Goal: Navigation & Orientation: Find specific page/section

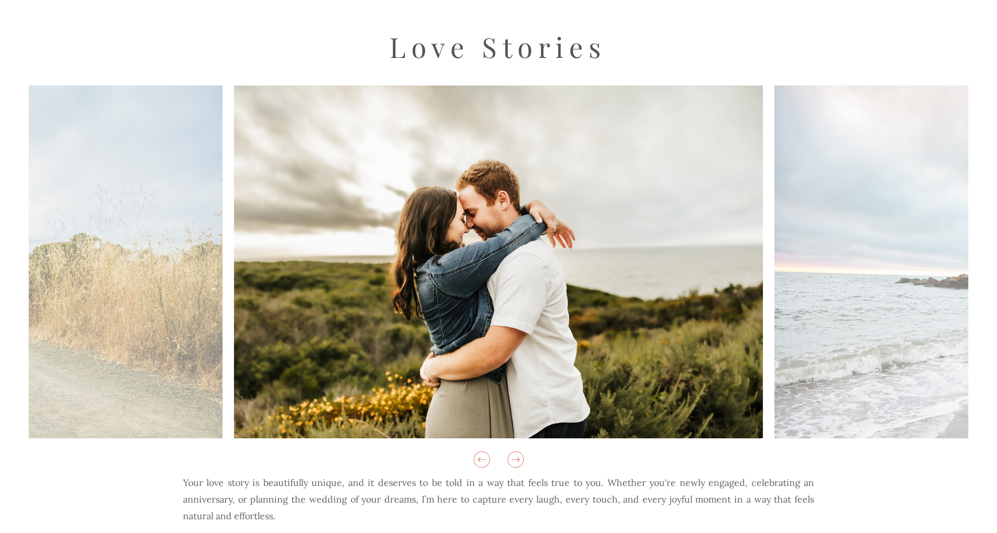
scroll to position [180, 0]
click at [518, 465] on icon at bounding box center [516, 459] width 20 height 20
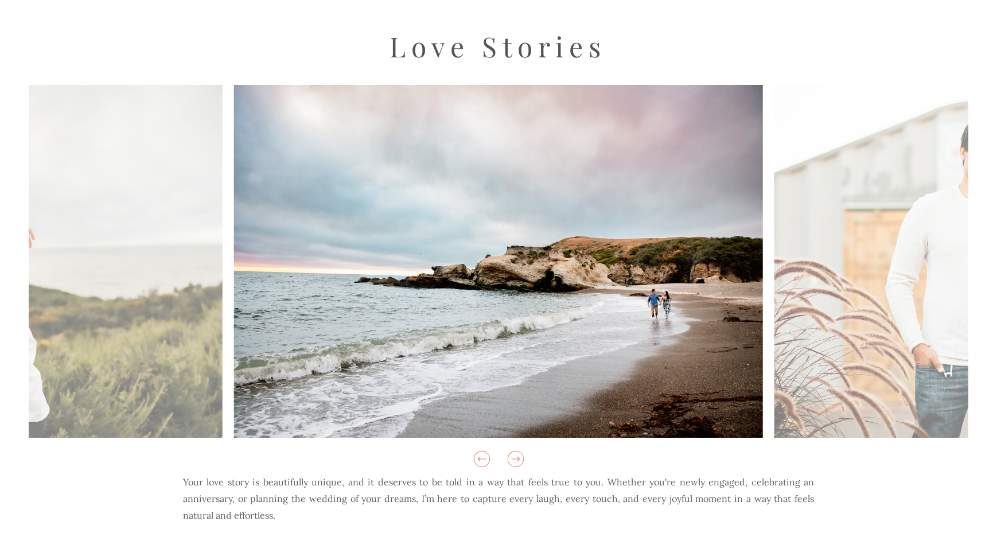
scroll to position [374, 0]
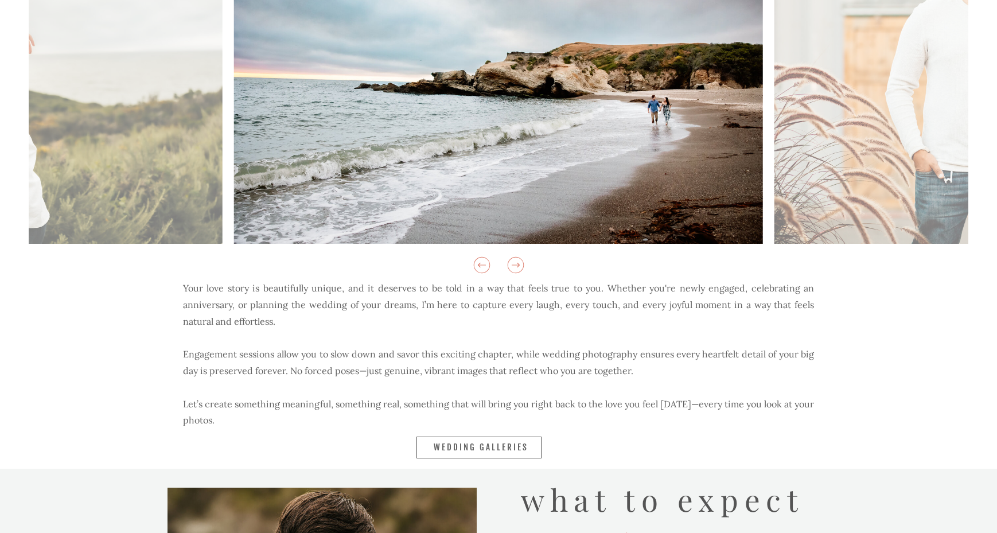
click at [521, 274] on icon at bounding box center [516, 265] width 20 height 20
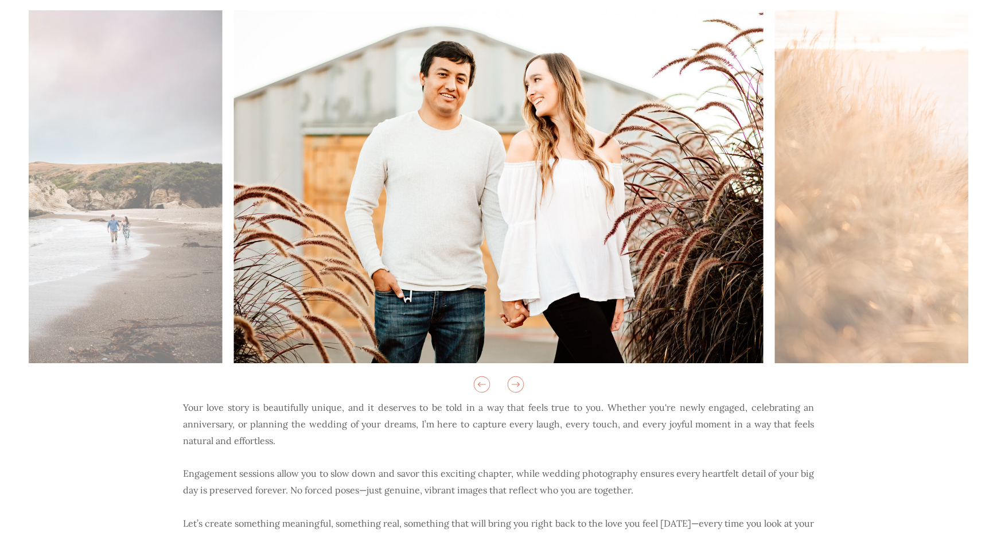
scroll to position [254, 0]
click at [518, 390] on icon at bounding box center [516, 385] width 20 height 20
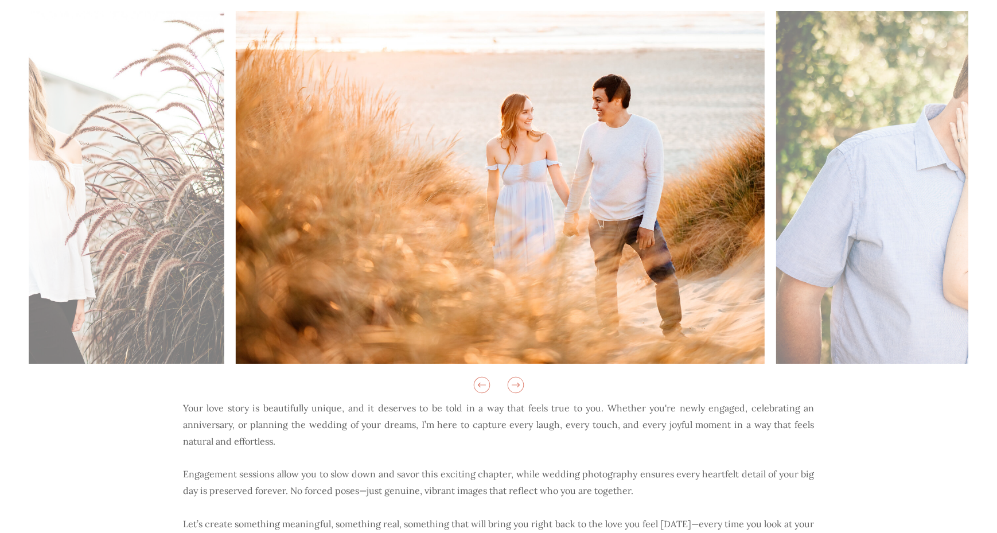
click at [518, 390] on icon at bounding box center [516, 385] width 20 height 20
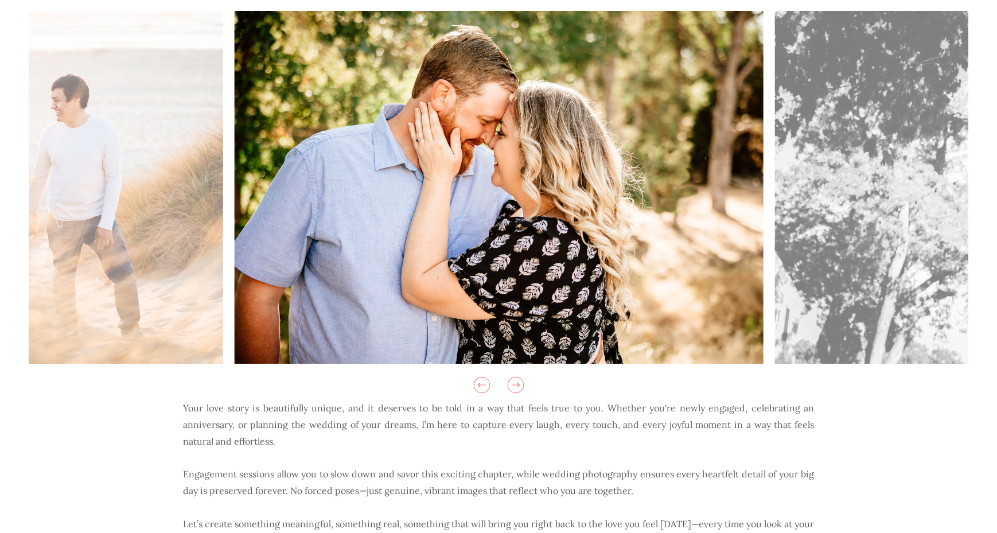
click at [518, 390] on icon at bounding box center [516, 385] width 20 height 20
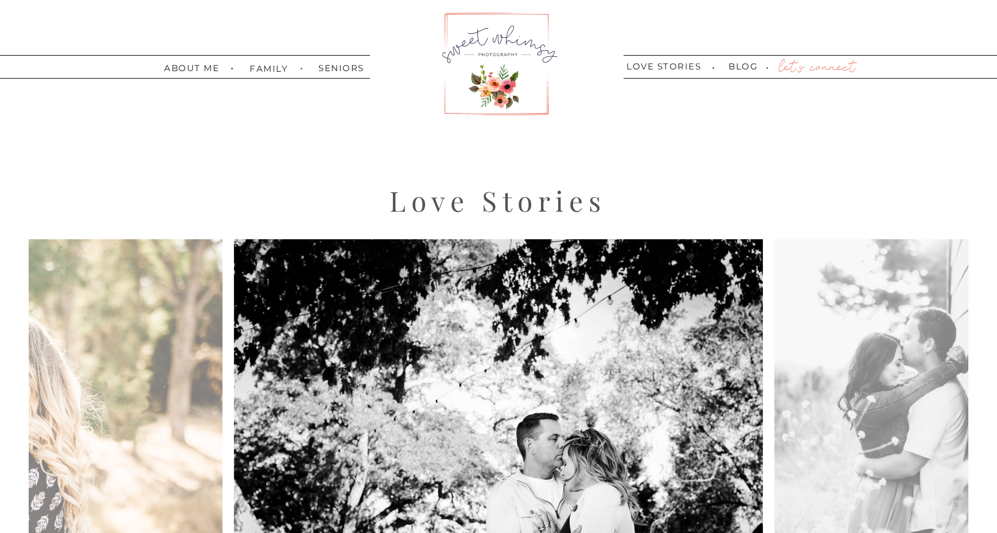
scroll to position [0, 0]
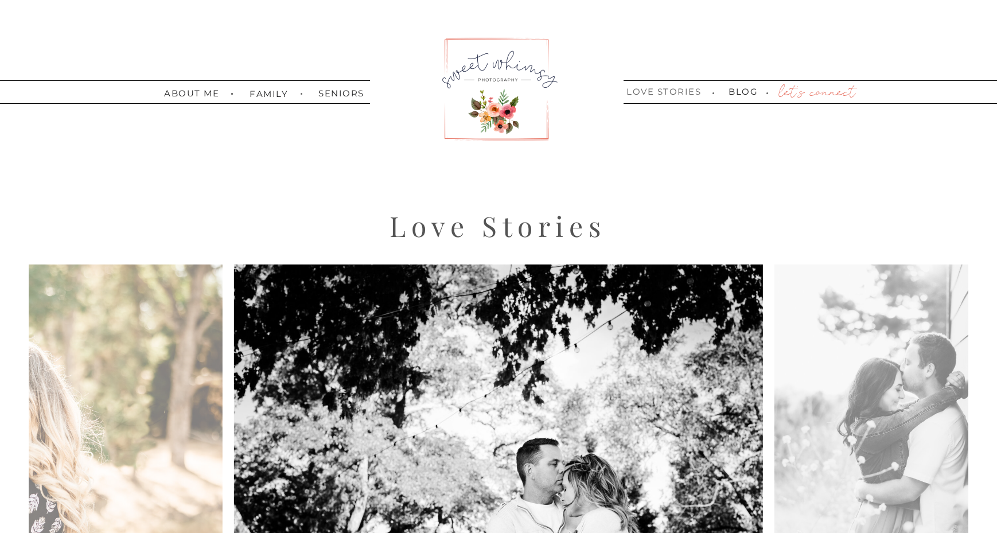
click at [659, 90] on nav "love stories" at bounding box center [664, 92] width 80 height 11
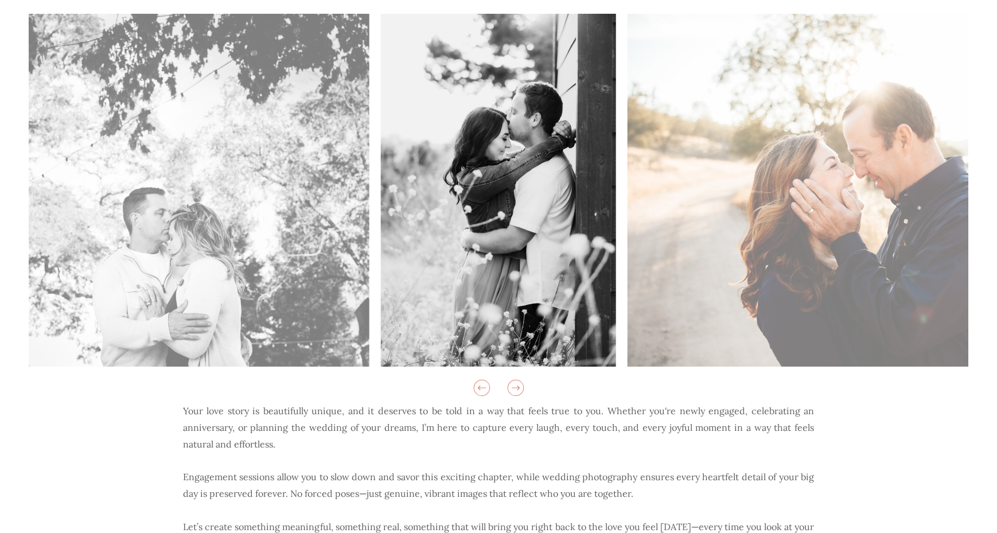
scroll to position [250, 0]
click at [520, 387] on icon at bounding box center [516, 389] width 20 height 20
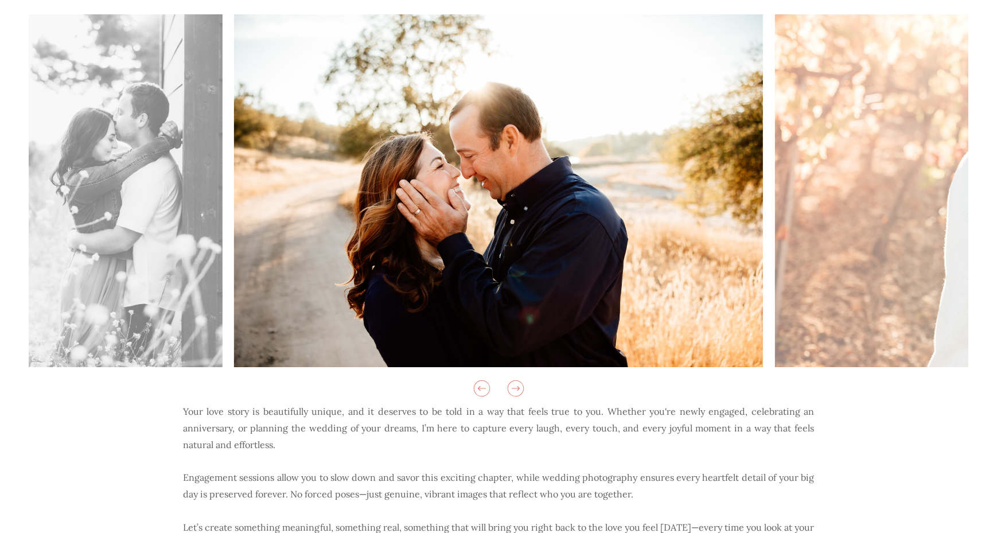
click at [520, 387] on icon at bounding box center [516, 389] width 20 height 20
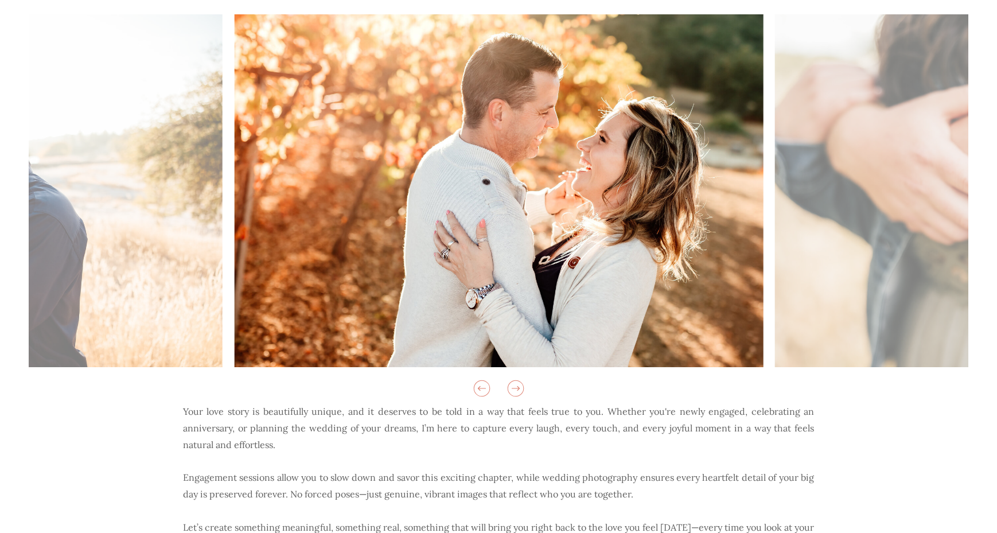
click at [520, 387] on icon at bounding box center [516, 389] width 20 height 20
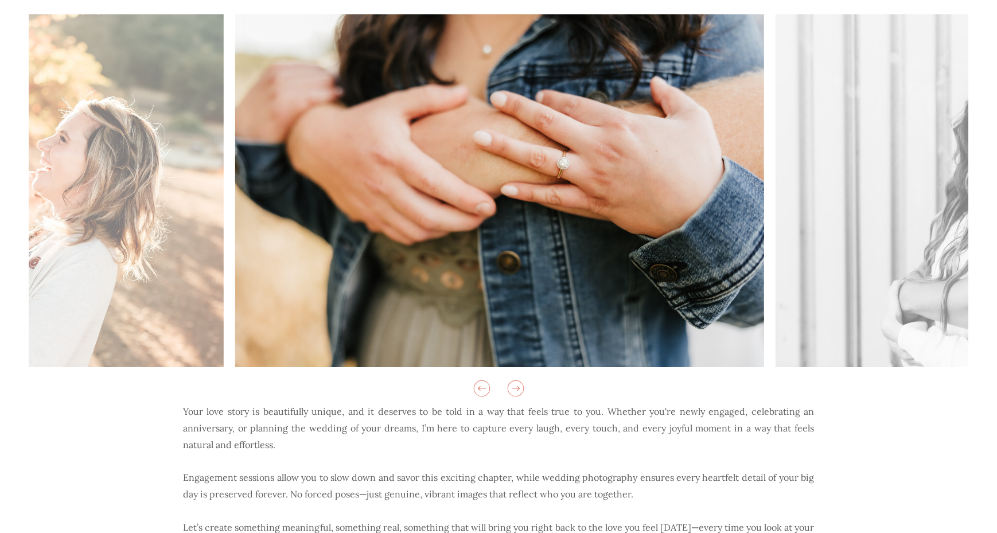
click at [520, 387] on icon at bounding box center [516, 389] width 20 height 20
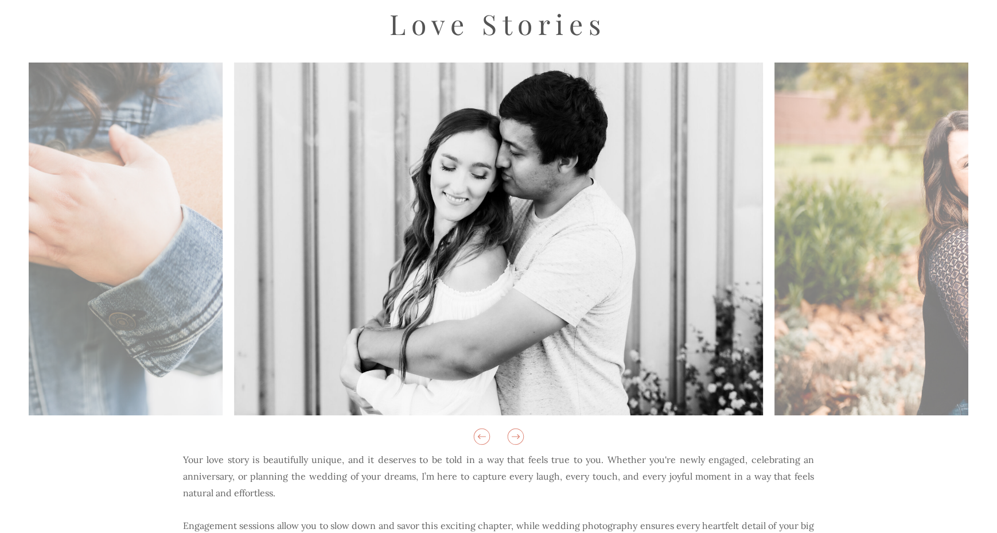
scroll to position [191, 0]
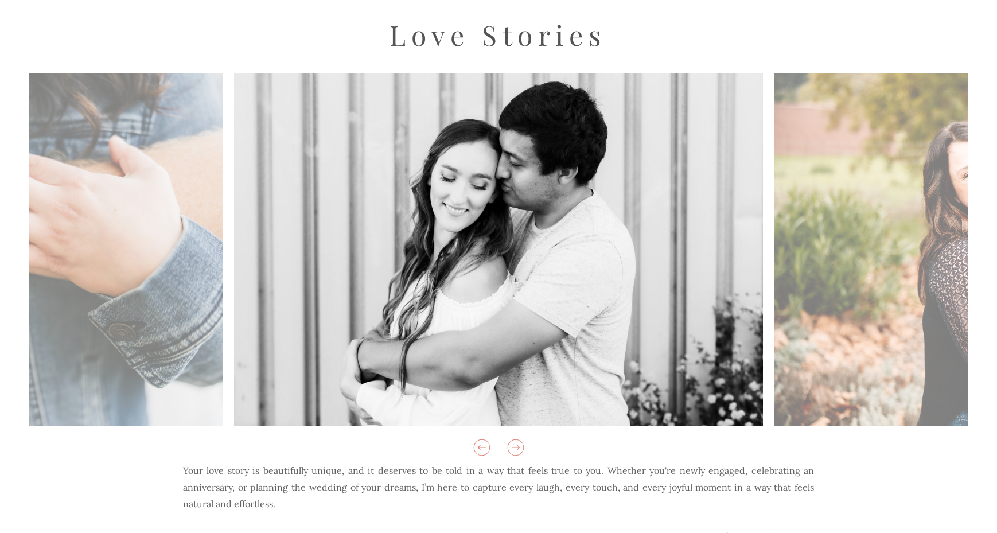
click at [514, 450] on icon at bounding box center [516, 448] width 20 height 20
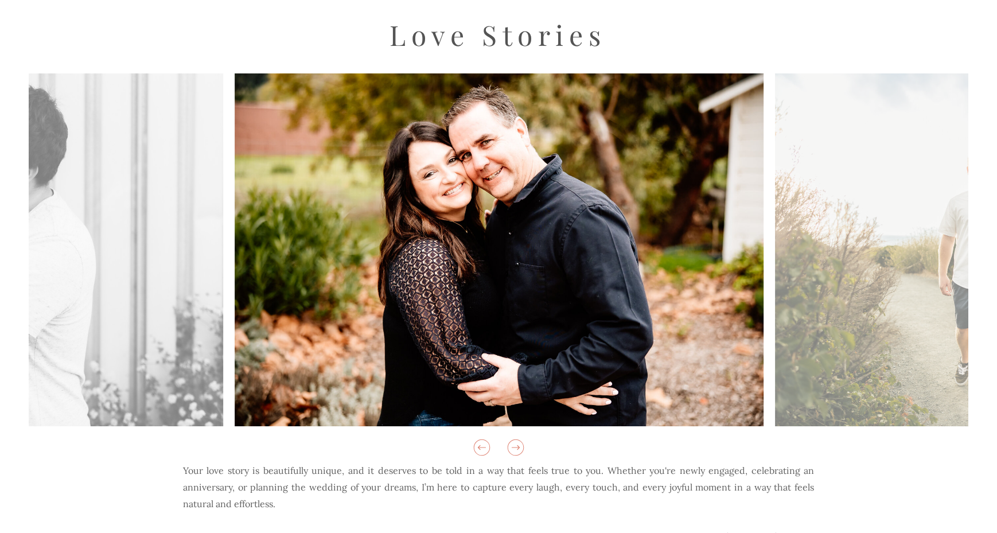
click at [514, 450] on icon at bounding box center [516, 448] width 20 height 20
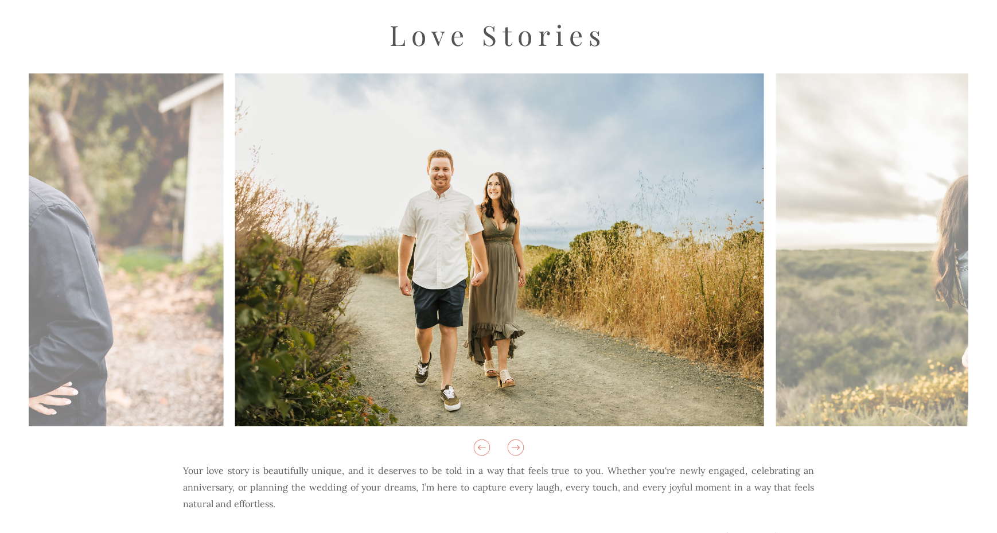
click at [514, 450] on icon at bounding box center [516, 448] width 20 height 20
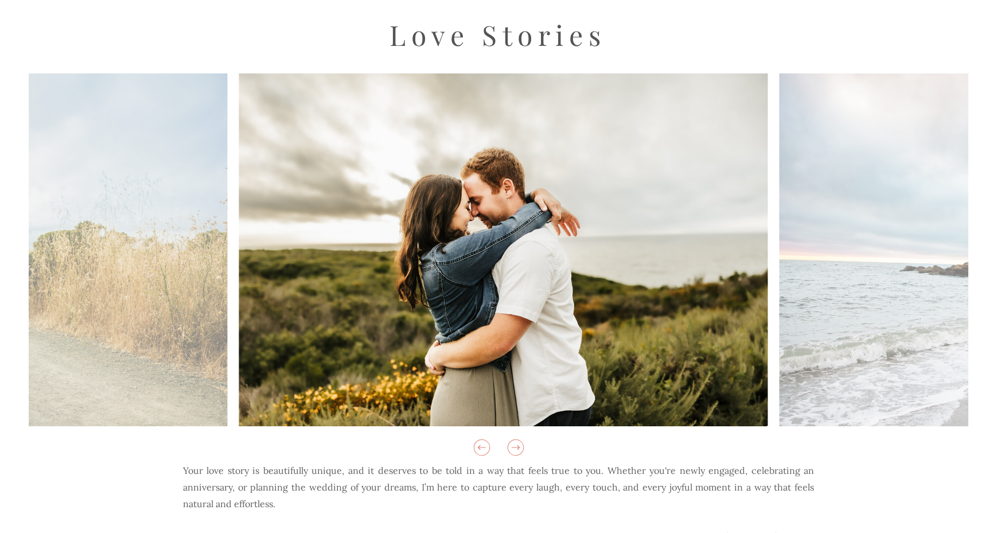
click at [514, 450] on icon at bounding box center [516, 448] width 20 height 20
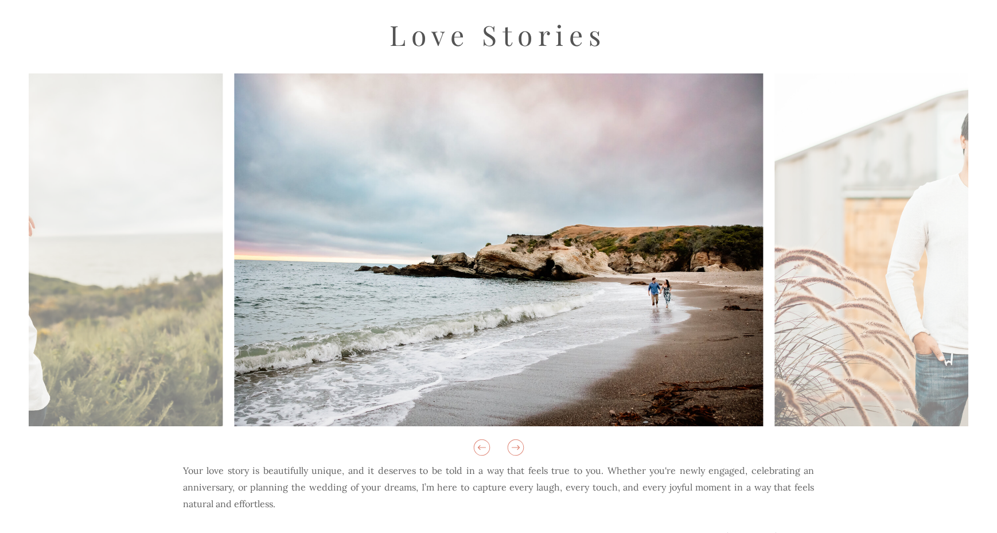
click at [514, 450] on icon at bounding box center [516, 448] width 20 height 20
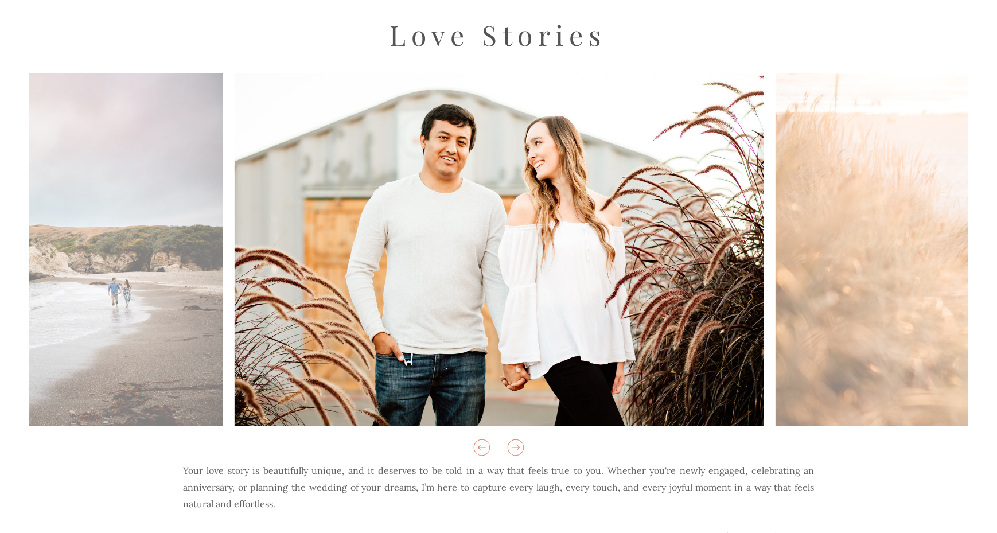
click at [514, 450] on icon at bounding box center [516, 448] width 20 height 20
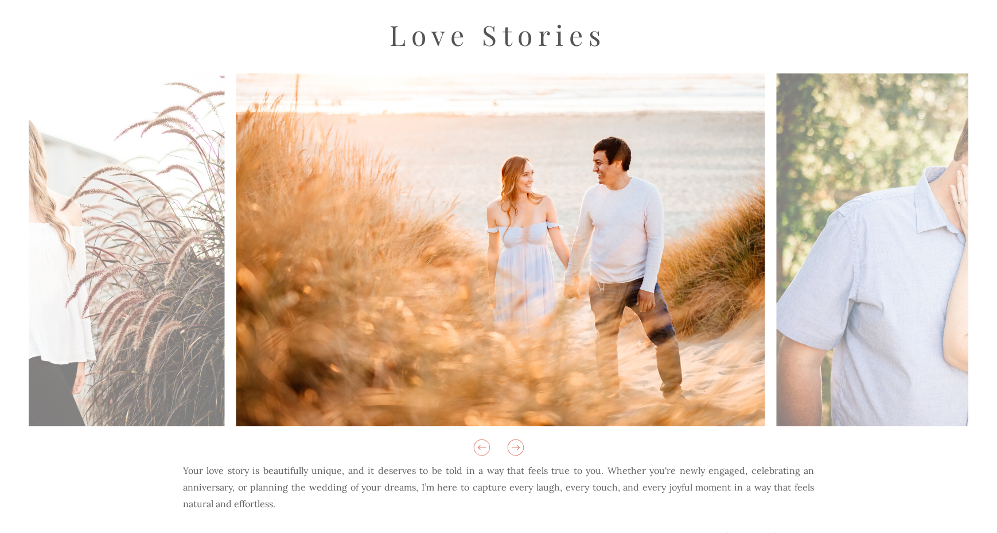
click at [514, 450] on icon at bounding box center [516, 448] width 20 height 20
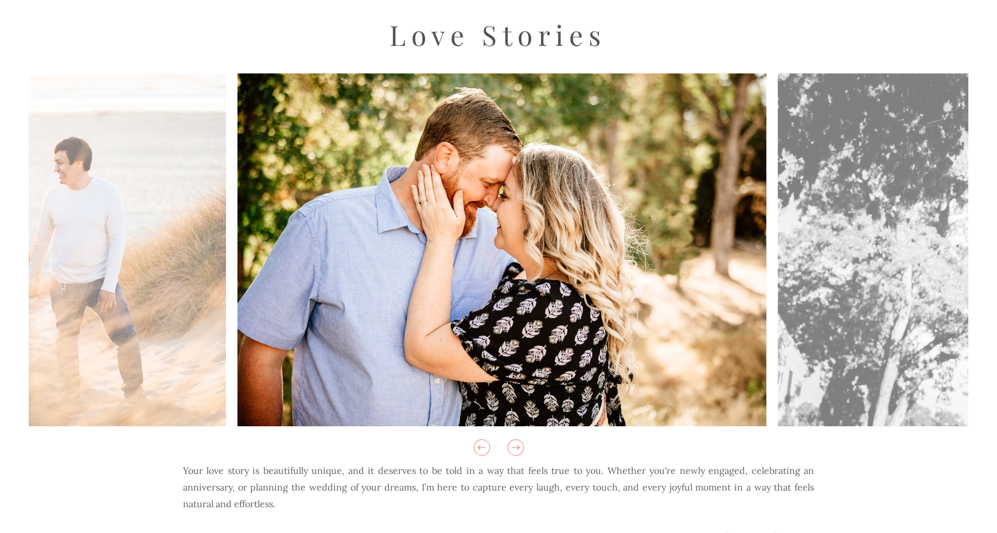
click at [514, 450] on icon at bounding box center [516, 448] width 20 height 20
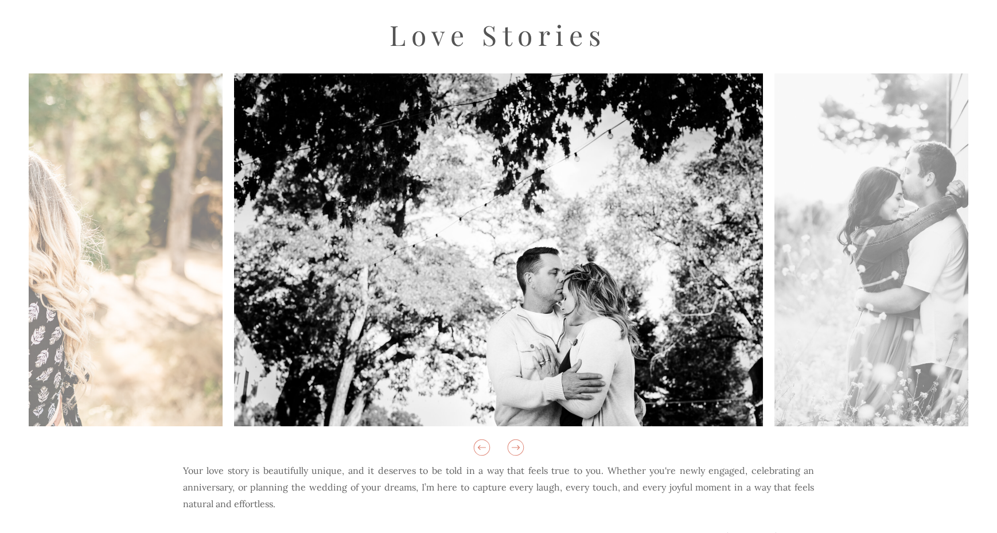
click at [514, 450] on icon at bounding box center [516, 448] width 20 height 20
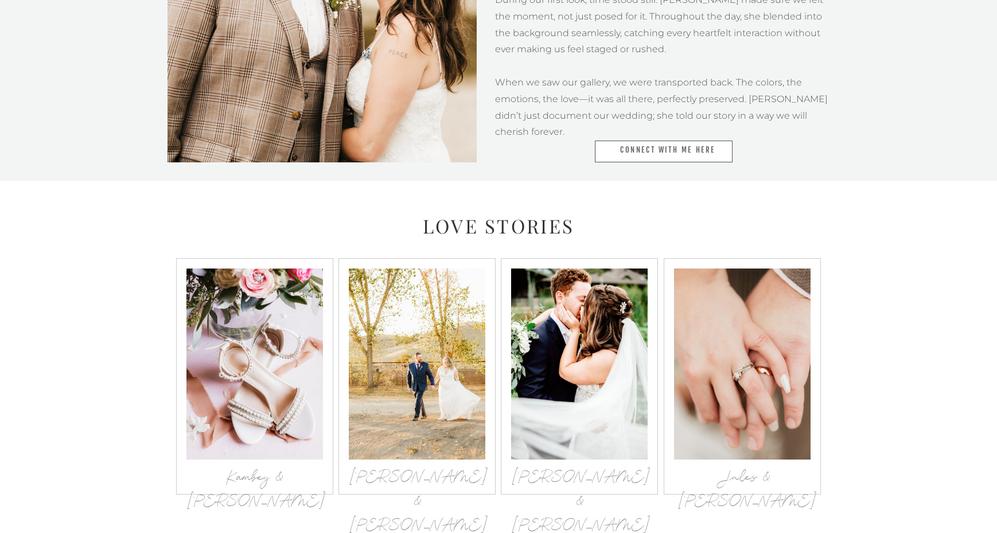
scroll to position [1196, 0]
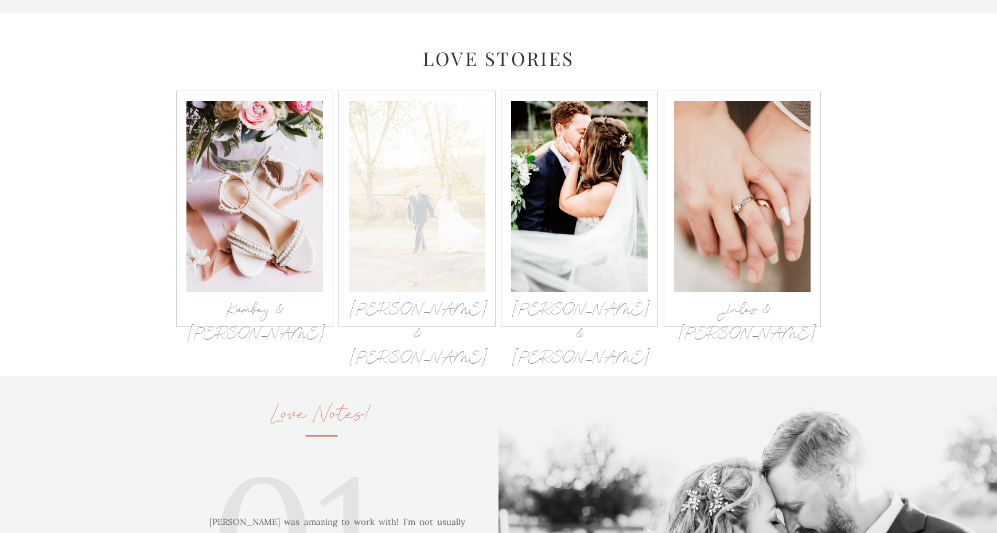
click at [453, 223] on div at bounding box center [417, 196] width 137 height 191
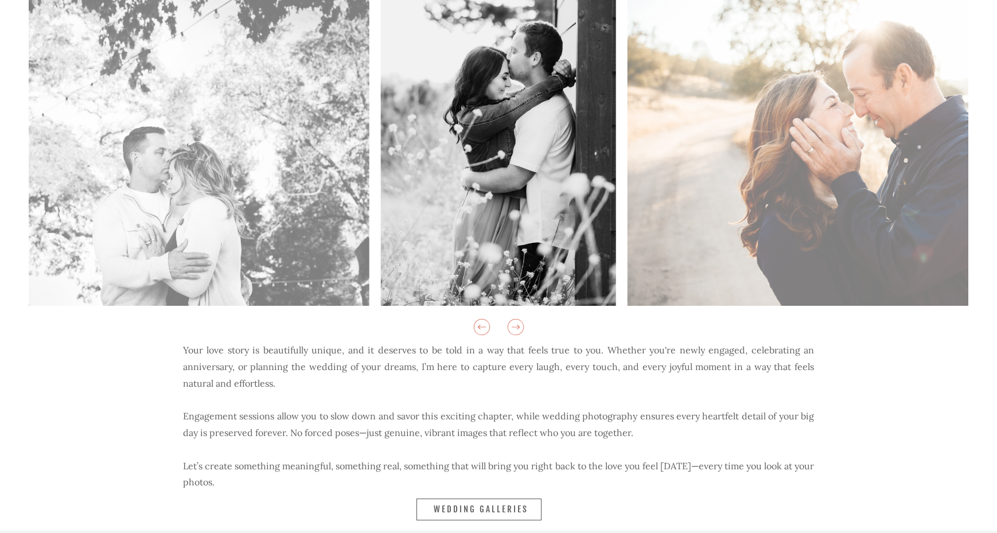
scroll to position [0, 0]
